Goal: Contribute content: Contribute content

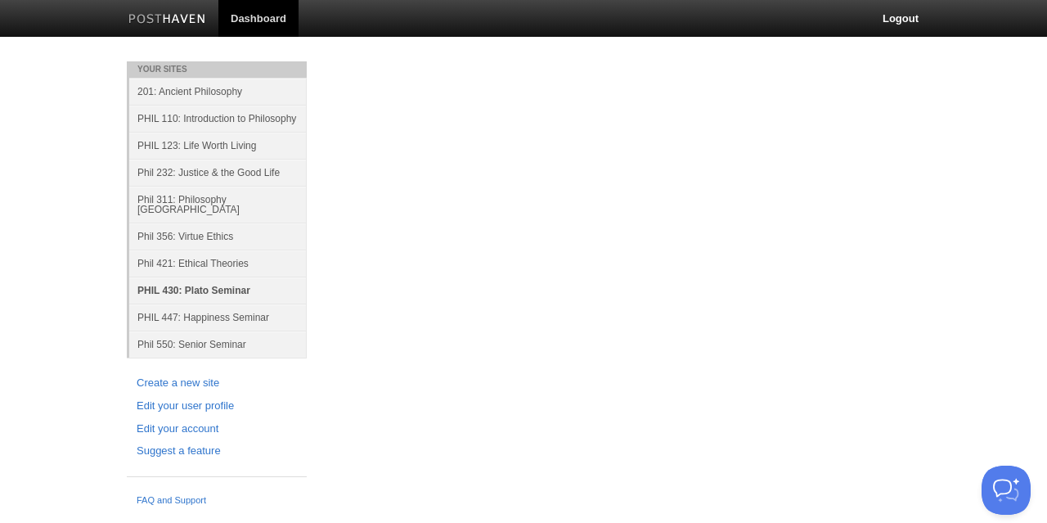
click at [183, 281] on link "PHIL 430: Plato Seminar" at bounding box center [217, 289] width 177 height 27
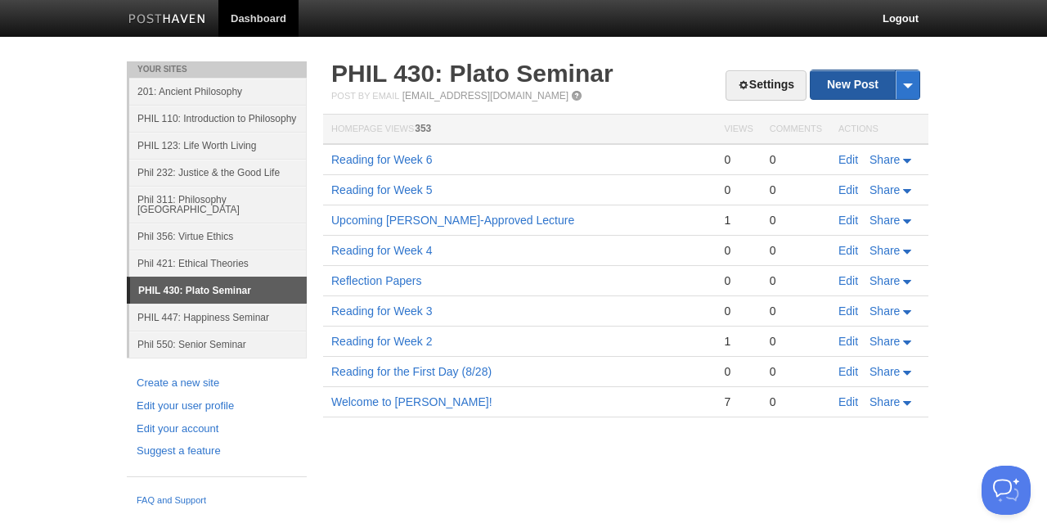
click at [841, 82] on link "New Post" at bounding box center [865, 84] width 109 height 29
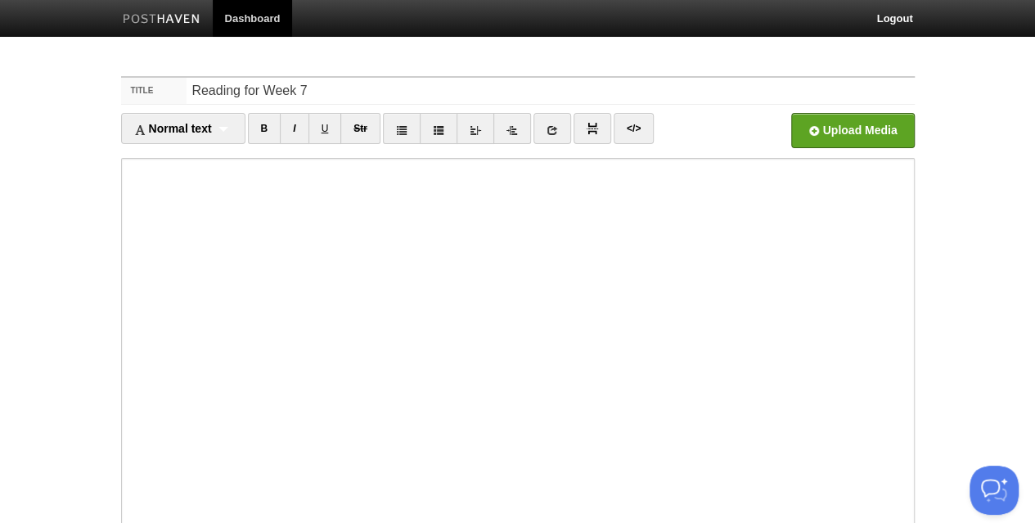
type input "Reading for Week 7"
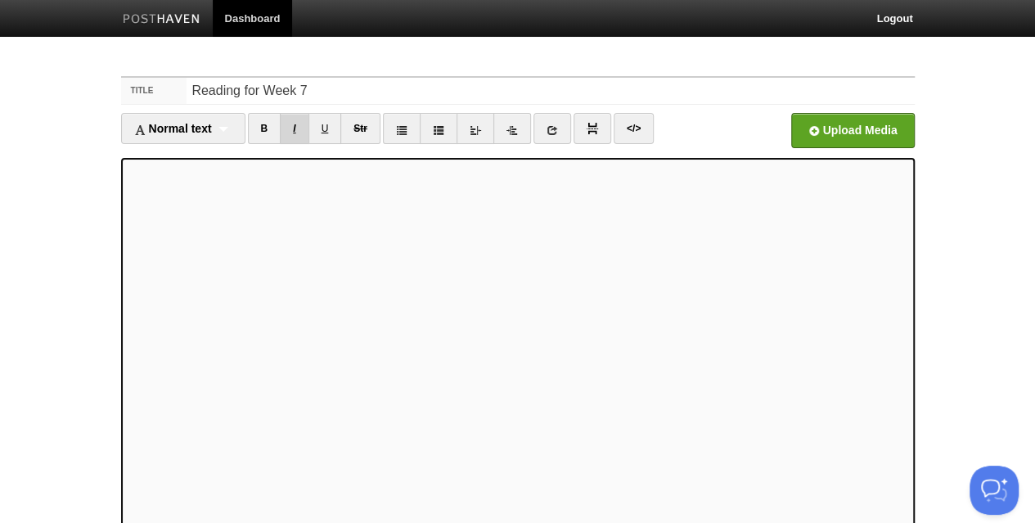
click at [303, 121] on link "I" at bounding box center [294, 128] width 29 height 31
click at [291, 126] on link "I" at bounding box center [294, 128] width 29 height 31
click at [303, 125] on link "I" at bounding box center [294, 128] width 29 height 31
click at [295, 124] on link "I" at bounding box center [294, 128] width 29 height 31
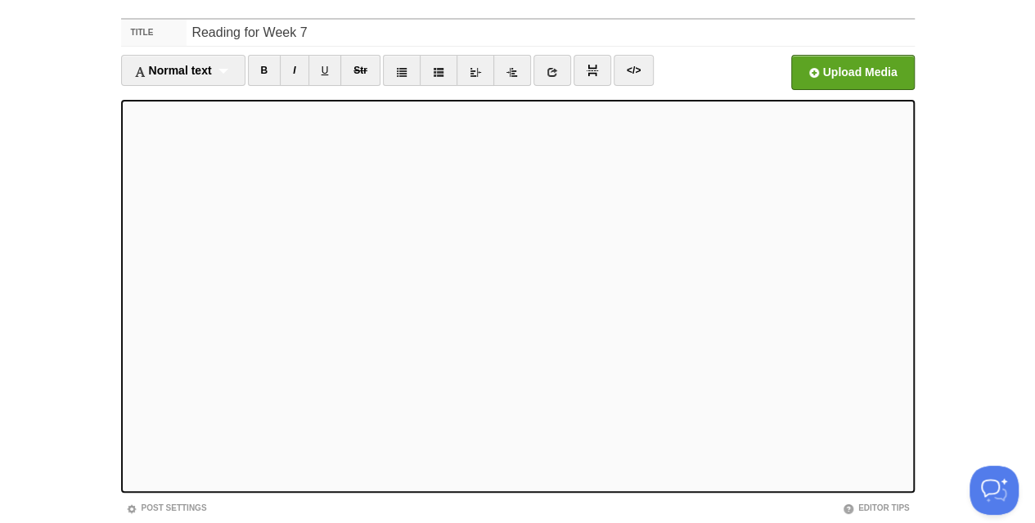
scroll to position [164, 0]
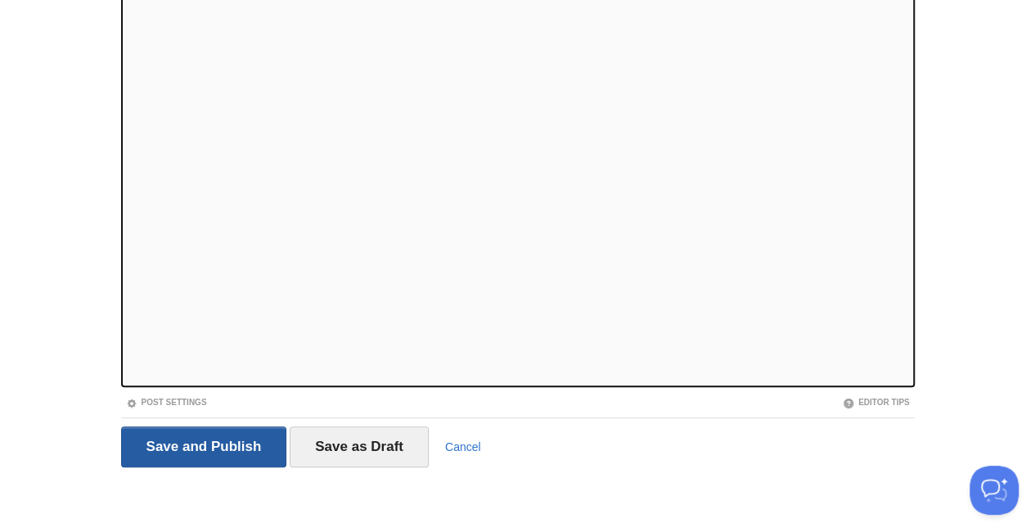
click at [200, 446] on input "Save and Publish" at bounding box center [204, 446] width 166 height 41
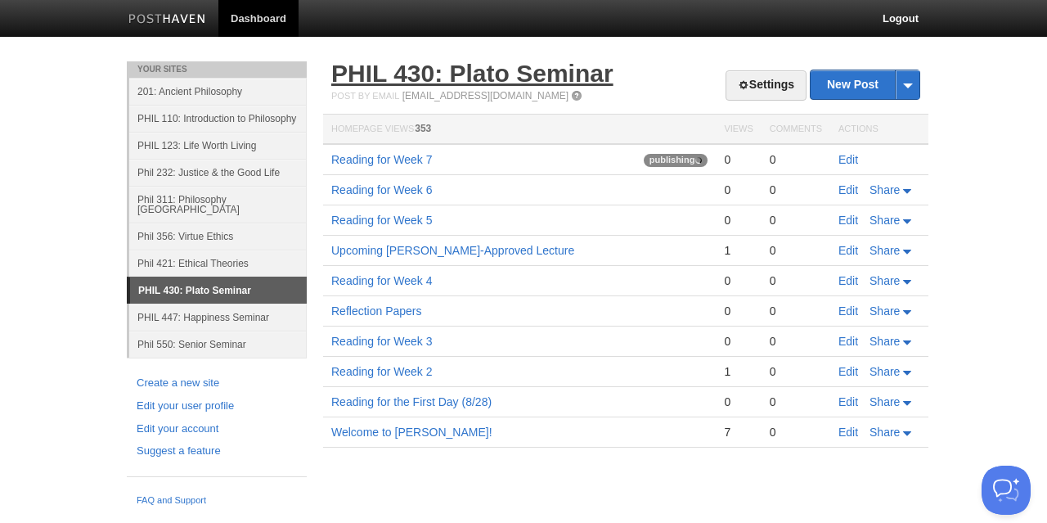
click at [508, 60] on link "PHIL 430: Plato Seminar" at bounding box center [472, 73] width 282 height 27
click at [847, 163] on link "Edit" at bounding box center [848, 159] width 20 height 13
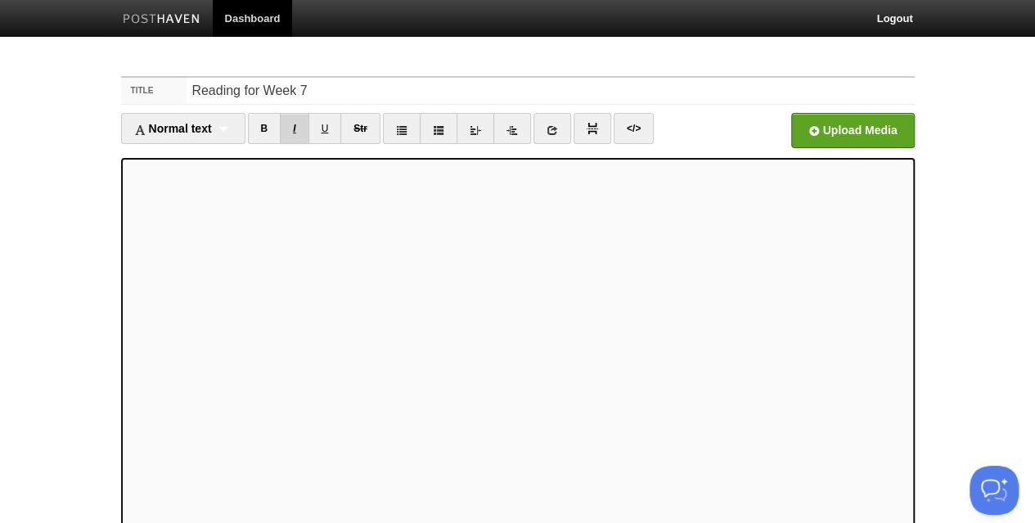
click at [293, 118] on link "I" at bounding box center [294, 128] width 29 height 31
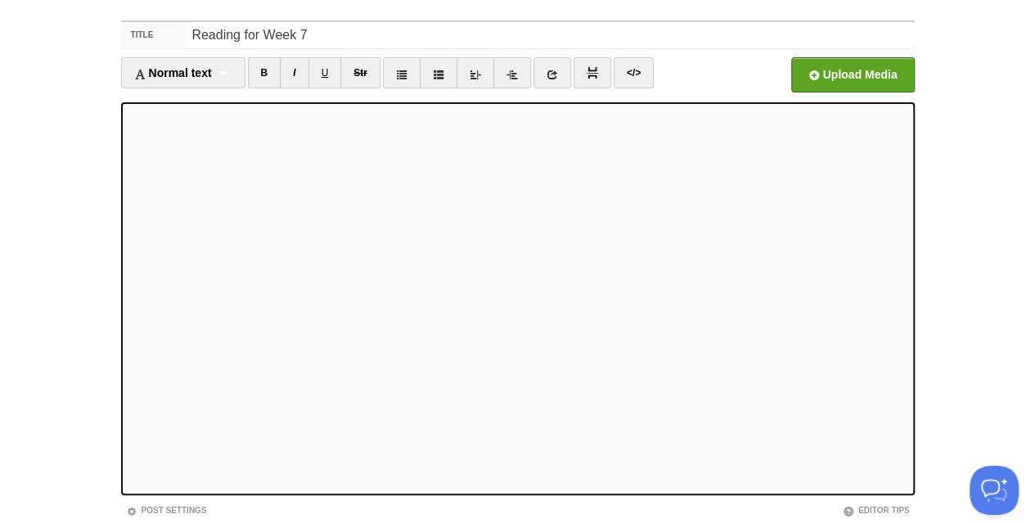
scroll to position [137, 0]
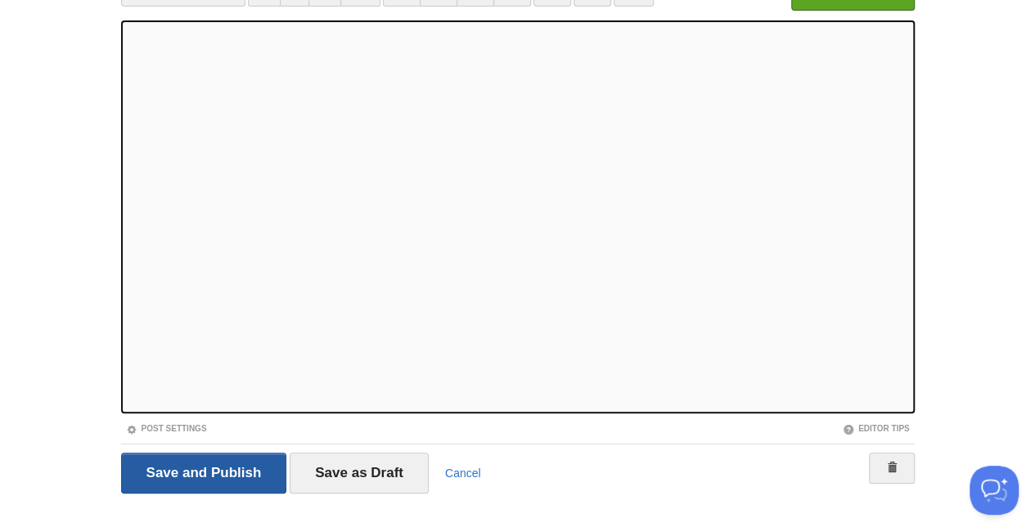
click at [220, 465] on input "Save and Publish" at bounding box center [204, 472] width 166 height 41
